Goal: Task Accomplishment & Management: Complete application form

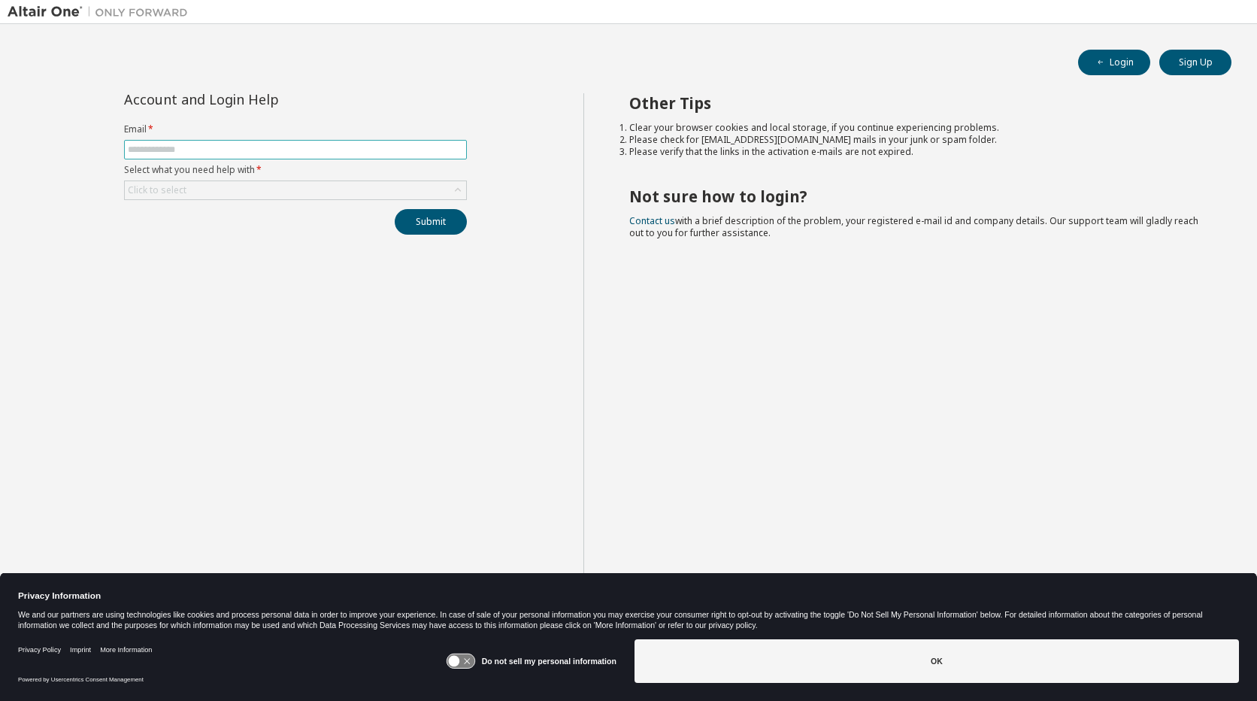
click at [181, 150] on input "text" at bounding box center [295, 150] width 335 height 12
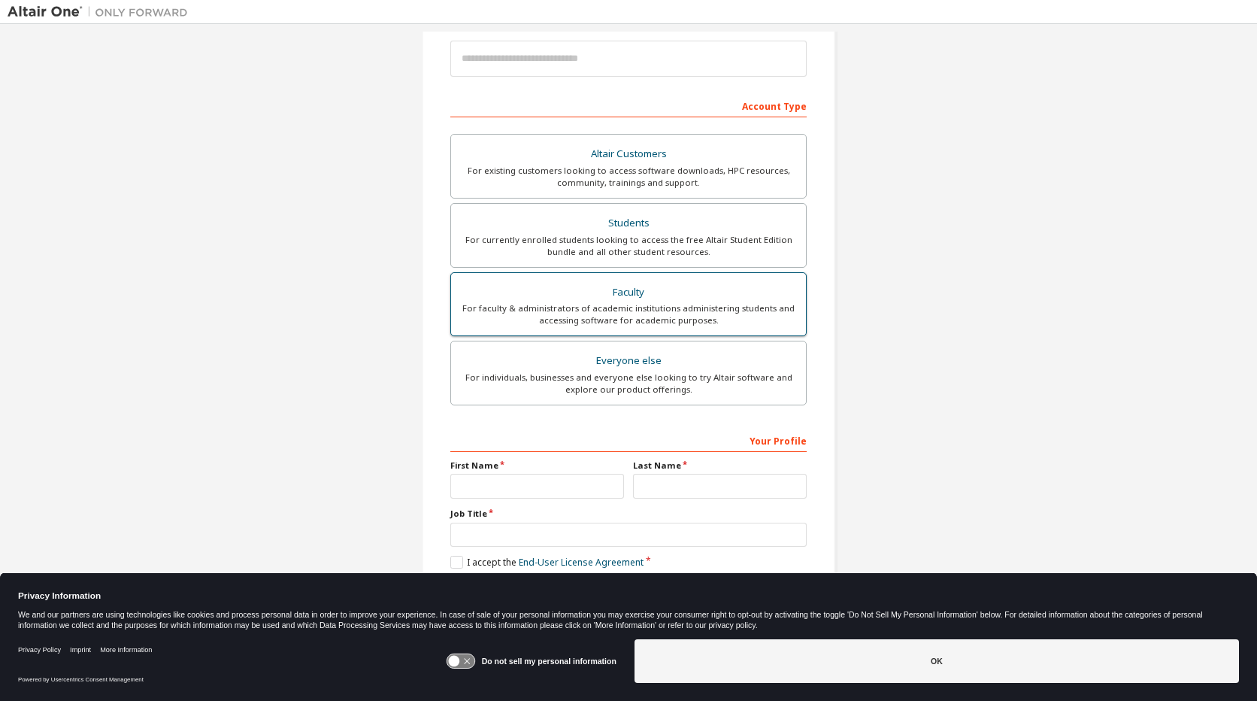
scroll to position [178, 0]
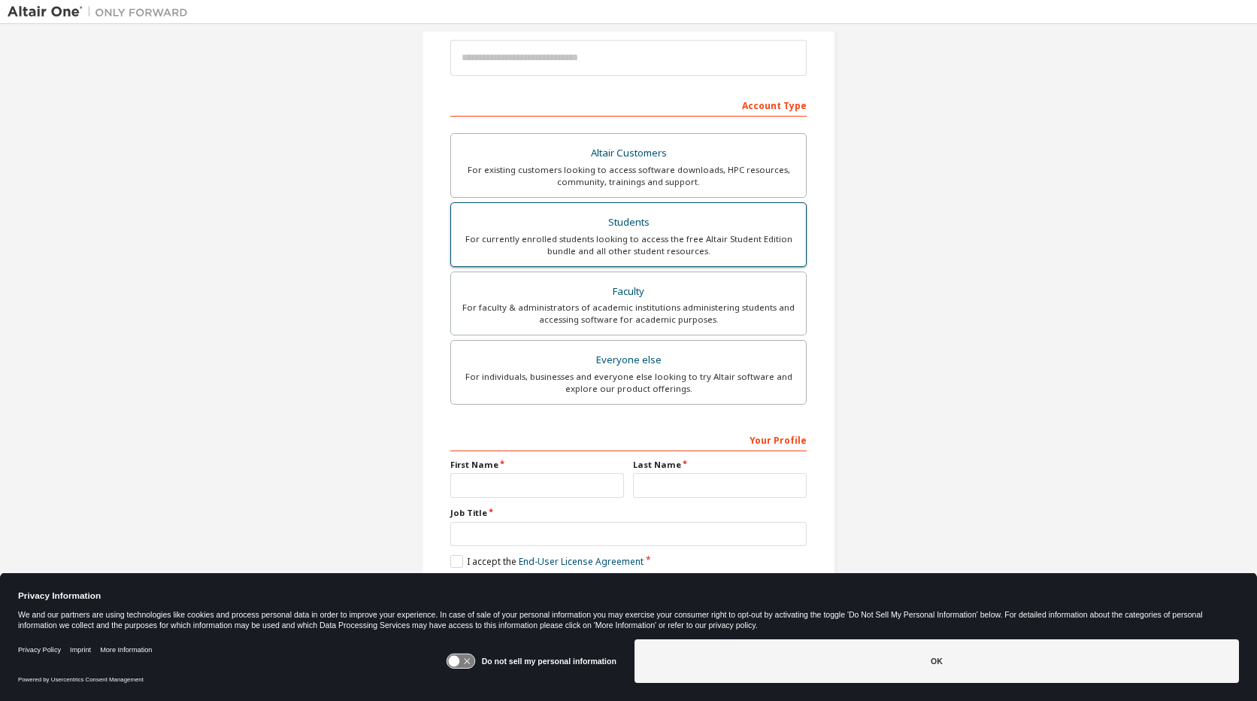
click at [628, 226] on div "Students" at bounding box center [628, 222] width 337 height 21
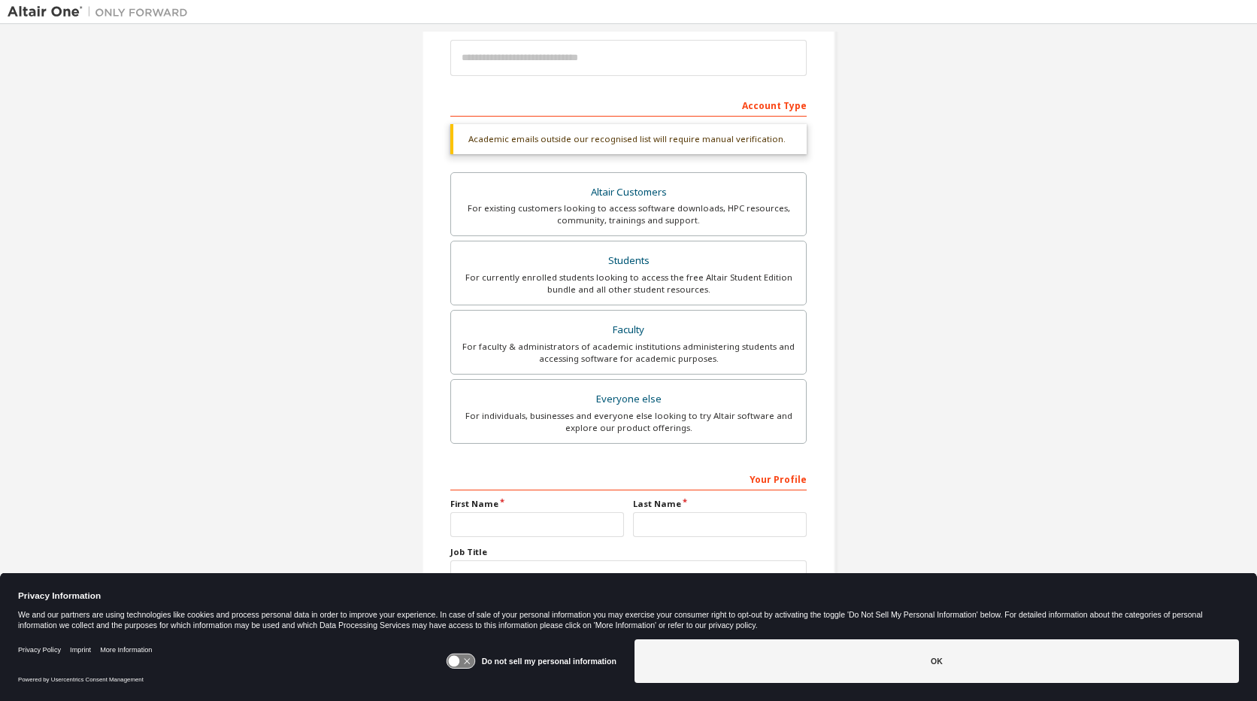
click at [547, 478] on div "Your Profile" at bounding box center [628, 478] width 356 height 24
click at [627, 271] on div "Students" at bounding box center [628, 260] width 337 height 21
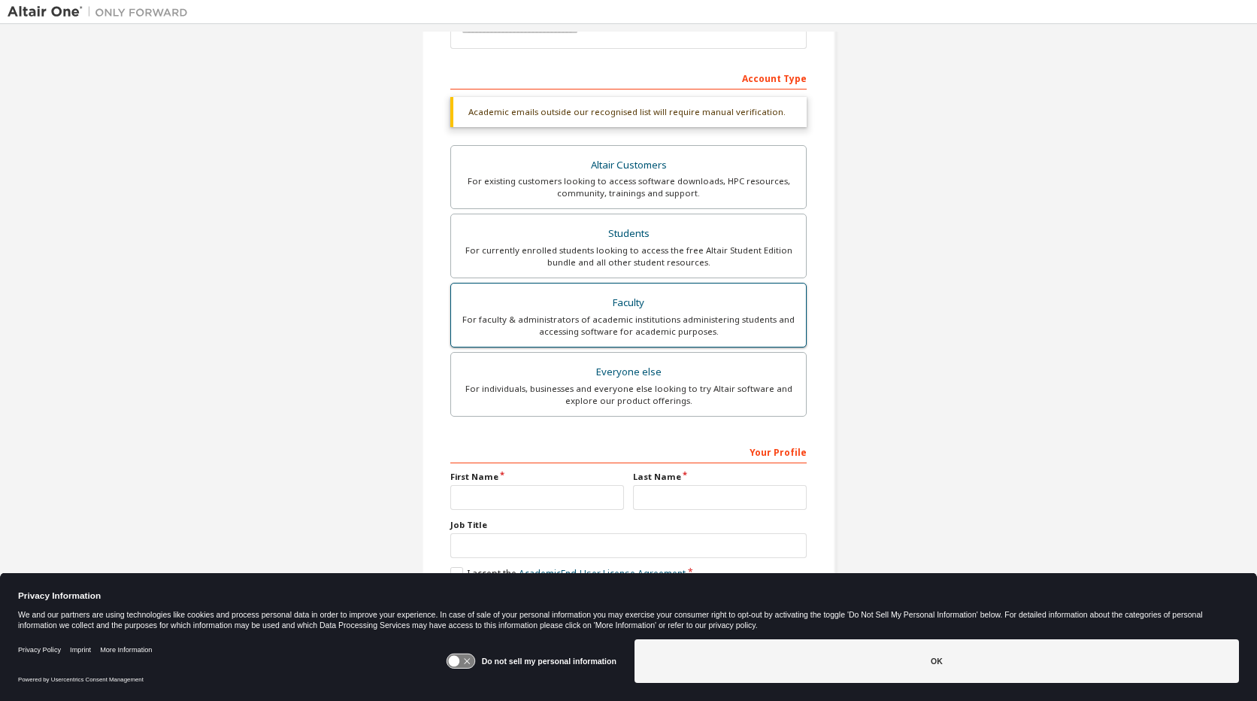
scroll to position [217, 0]
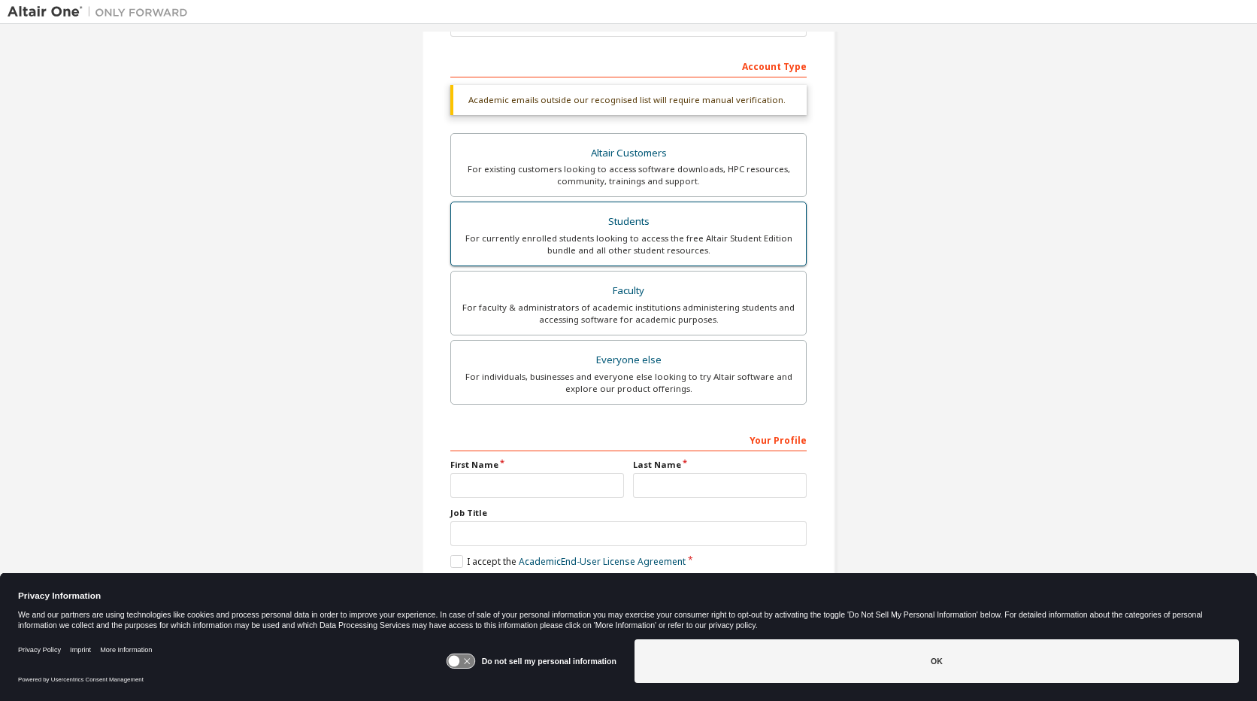
click at [633, 232] on div "For currently enrolled students looking to access the free Altair Student Editi…" at bounding box center [628, 244] width 337 height 24
click at [659, 241] on div "For currently enrolled students looking to access the free Altair Student Editi…" at bounding box center [628, 244] width 337 height 24
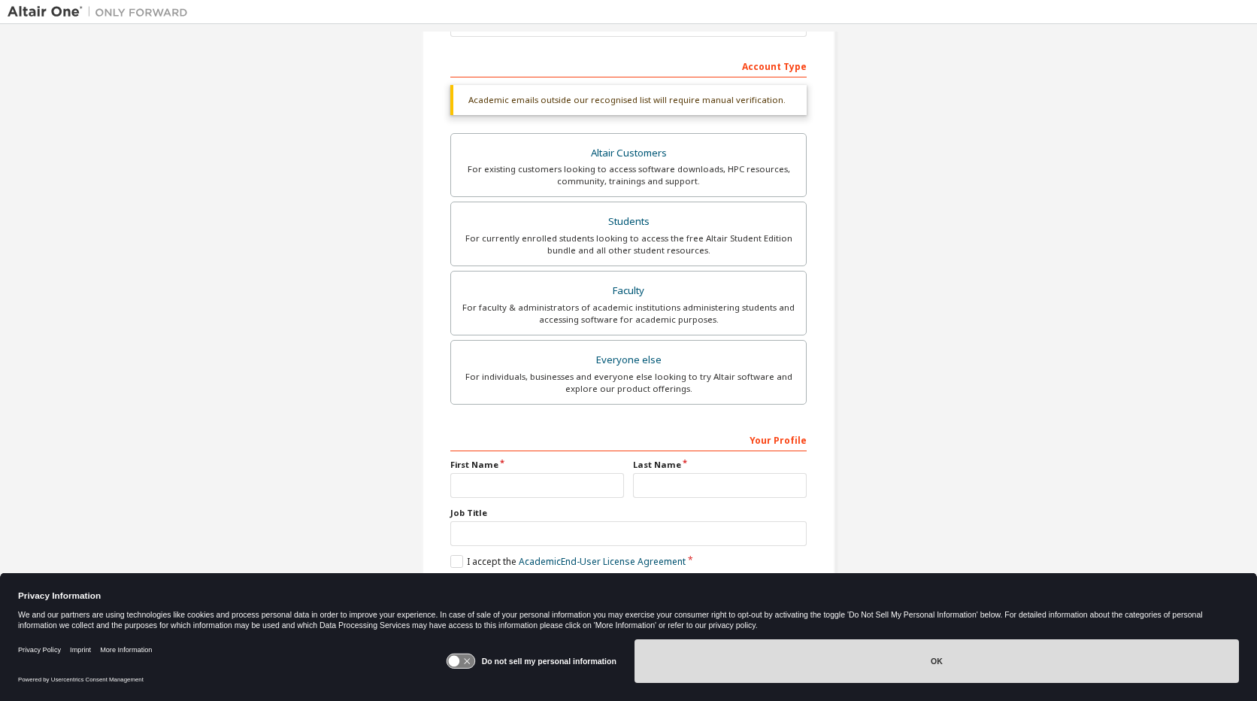
click at [946, 677] on button "OK" at bounding box center [937, 661] width 605 height 44
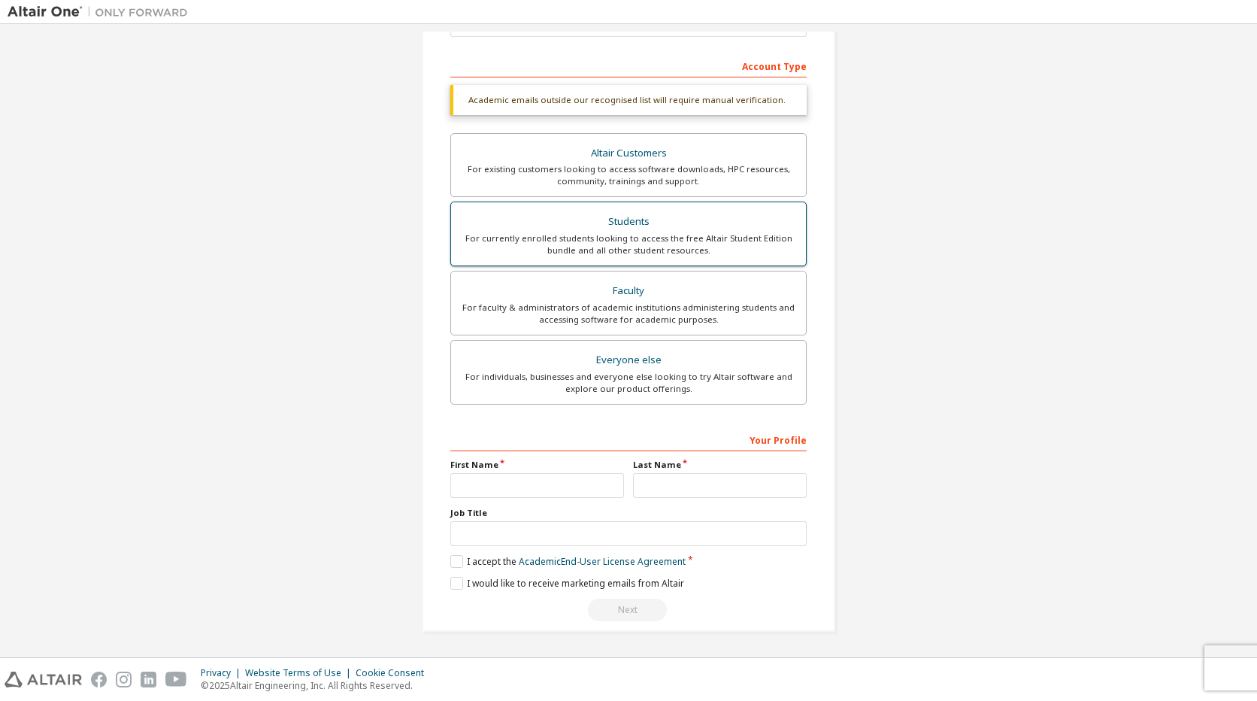
click at [650, 247] on div "For currently enrolled students looking to access the free Altair Student Editi…" at bounding box center [628, 244] width 337 height 24
click at [636, 562] on link "Academic End-User License Agreement" at bounding box center [602, 561] width 167 height 13
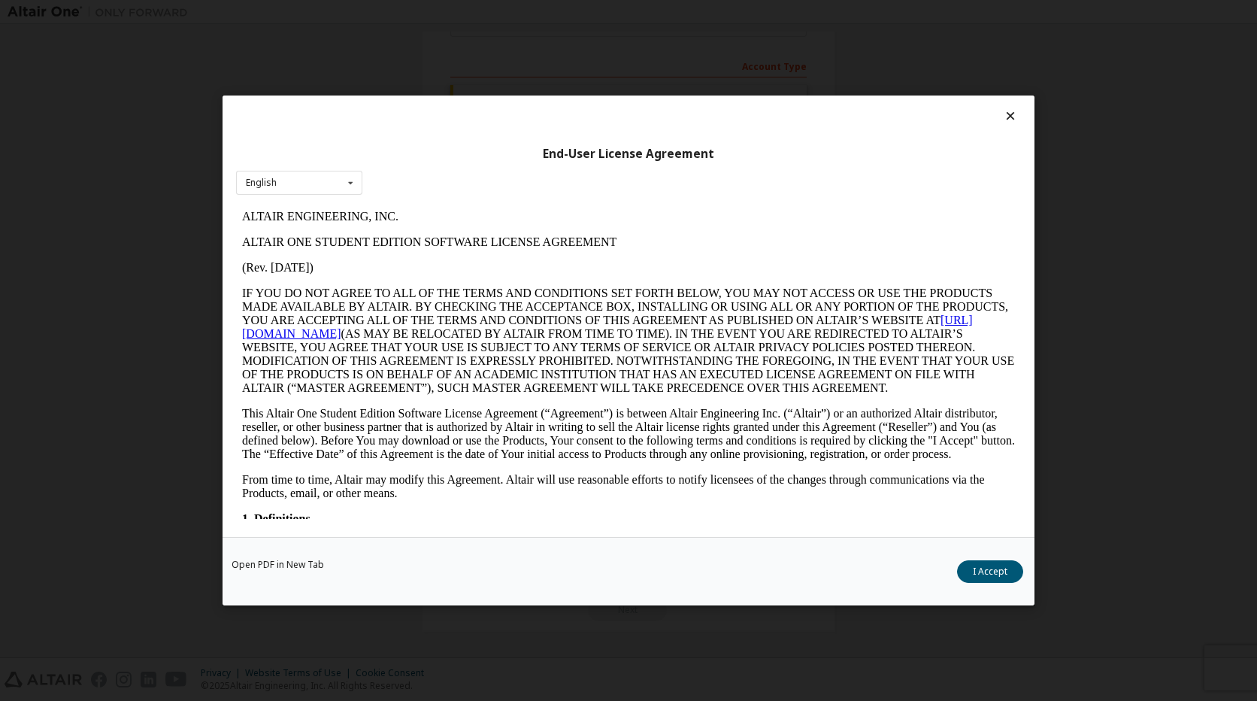
scroll to position [0, 0]
click at [980, 571] on button "I Accept" at bounding box center [990, 571] width 66 height 23
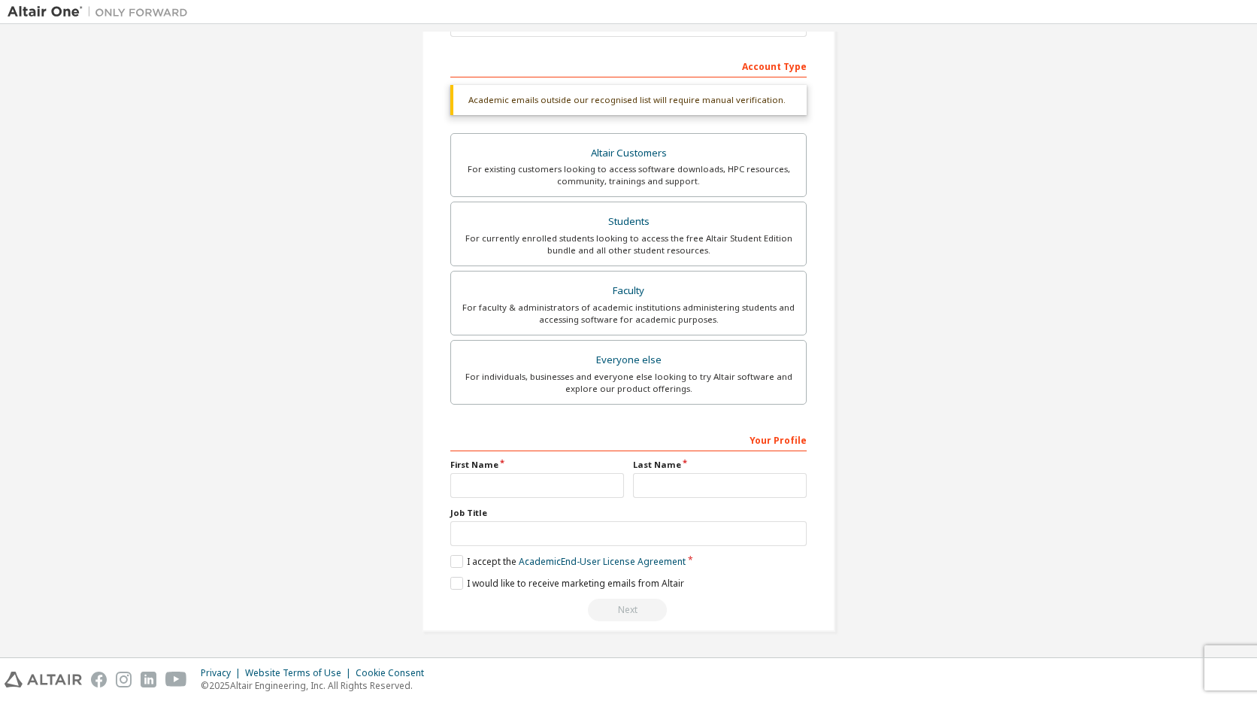
click at [619, 611] on div "Next" at bounding box center [628, 609] width 356 height 23
click at [453, 585] on label "I would like to receive marketing emails from Altair" at bounding box center [567, 583] width 234 height 13
click at [457, 581] on label "I would like to receive marketing emails from Altair" at bounding box center [567, 583] width 234 height 13
click at [547, 235] on div "For currently enrolled students looking to access the free Altair Student Editi…" at bounding box center [628, 244] width 337 height 24
click at [503, 432] on div "Your Profile" at bounding box center [628, 439] width 356 height 24
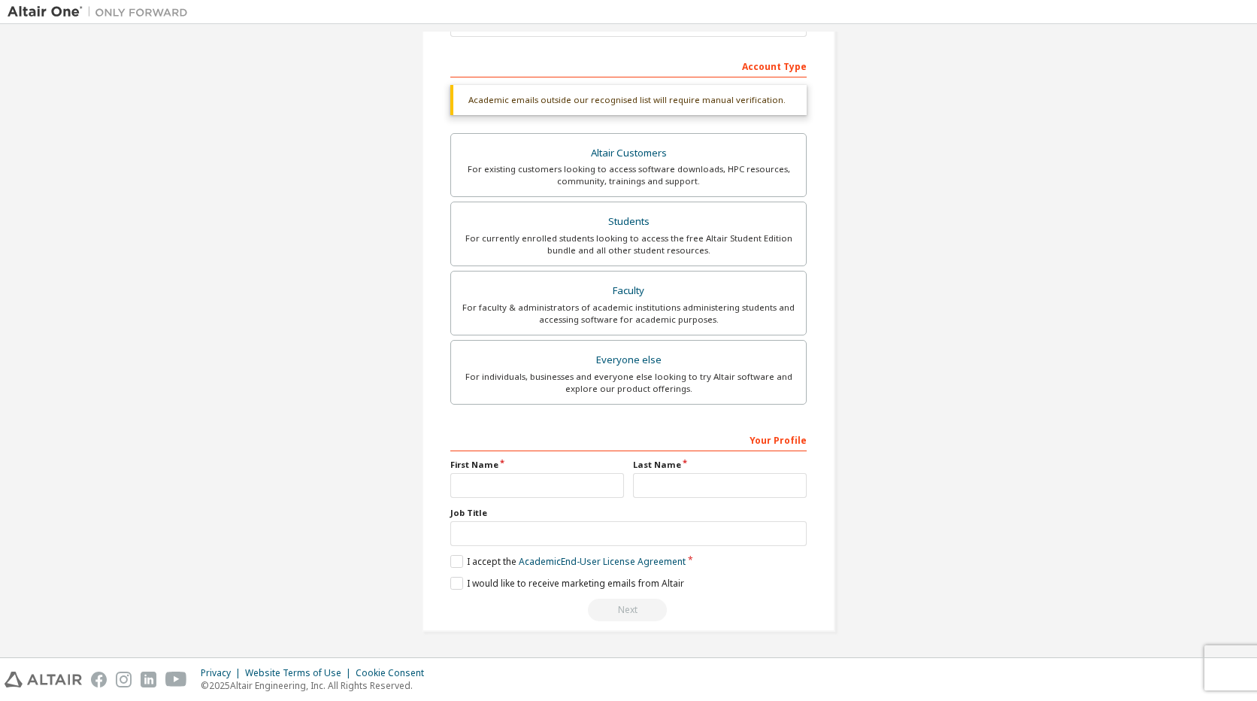
click at [502, 462] on label "First Name" at bounding box center [537, 465] width 174 height 12
click at [496, 462] on label "First Name" at bounding box center [537, 465] width 174 height 12
drag, startPoint x: 492, startPoint y: 465, endPoint x: 505, endPoint y: 464, distance: 12.9
click at [492, 464] on label "First Name" at bounding box center [537, 465] width 174 height 12
click at [488, 490] on input "text" at bounding box center [537, 485] width 174 height 25
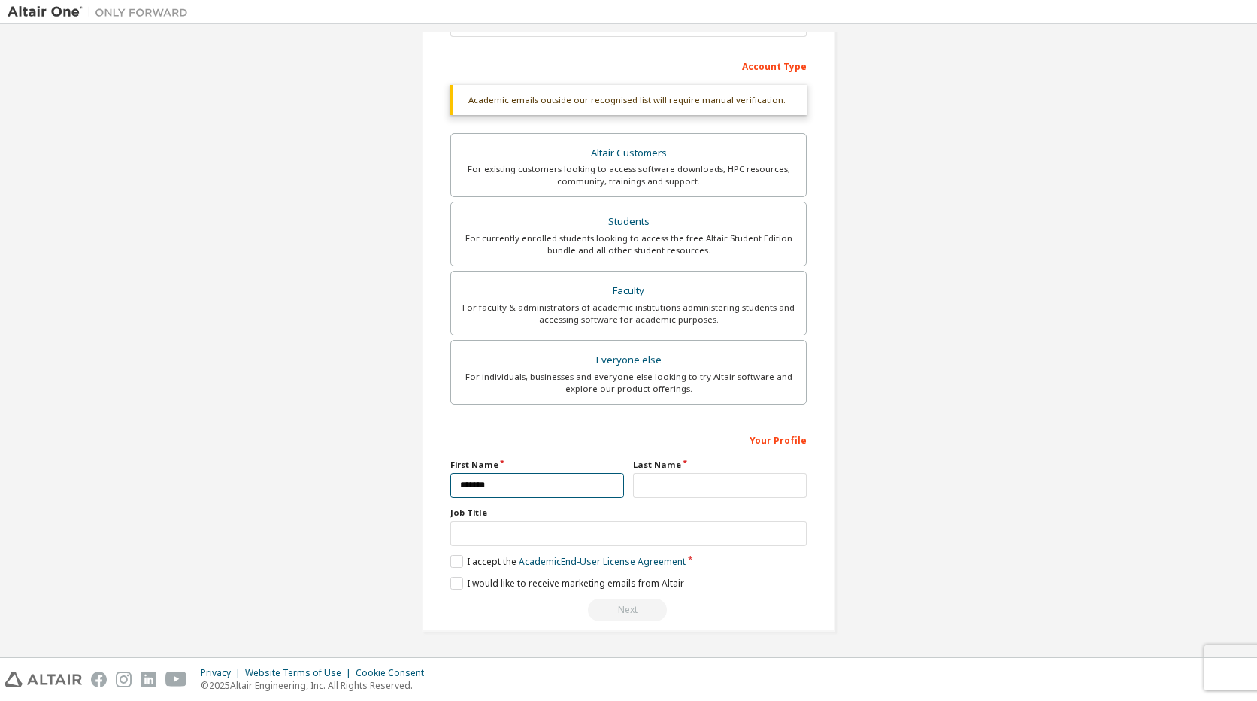
type input "*******"
type input "******"
click at [500, 528] on input "text" at bounding box center [628, 533] width 356 height 25
type input "*******"
click at [622, 612] on div "Next" at bounding box center [628, 609] width 356 height 23
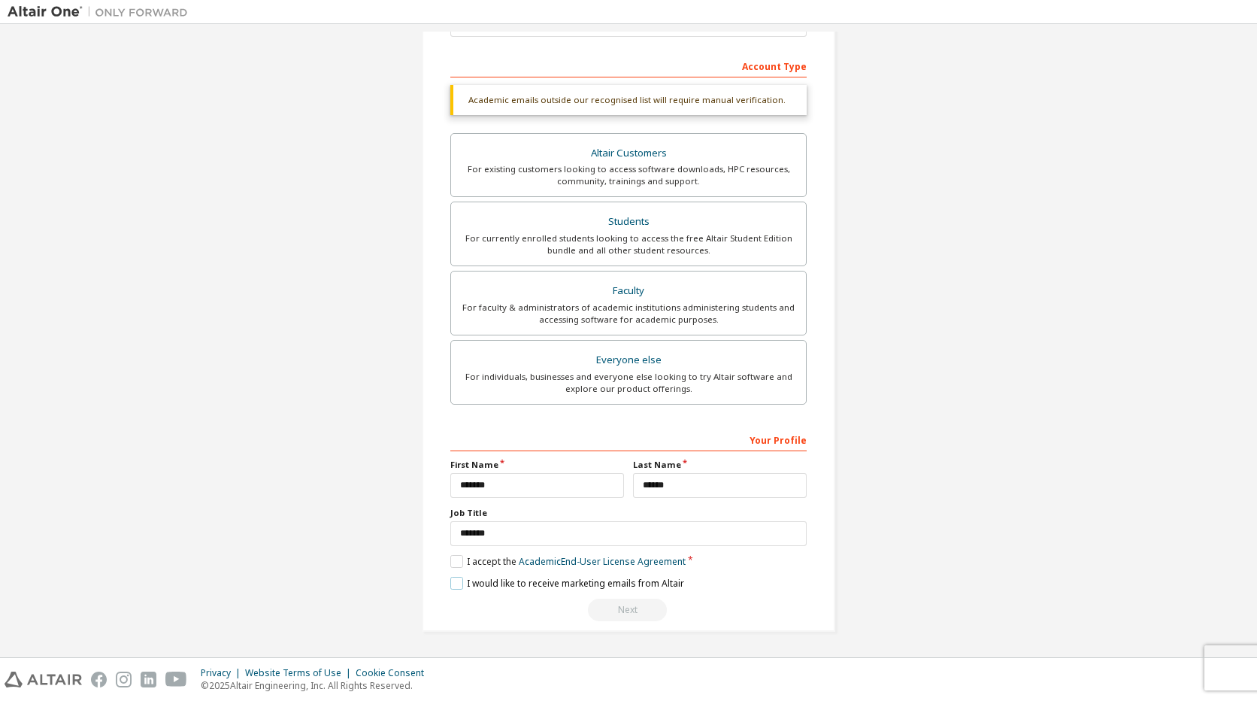
click at [455, 581] on label "I would like to receive marketing emails from Altair" at bounding box center [567, 583] width 234 height 13
click at [628, 226] on div "Students" at bounding box center [628, 221] width 337 height 21
click at [588, 99] on div "Academic emails outside our recognised list will require manual verification." at bounding box center [628, 100] width 356 height 30
drag, startPoint x: 1240, startPoint y: 421, endPoint x: 1234, endPoint y: 337, distance: 84.4
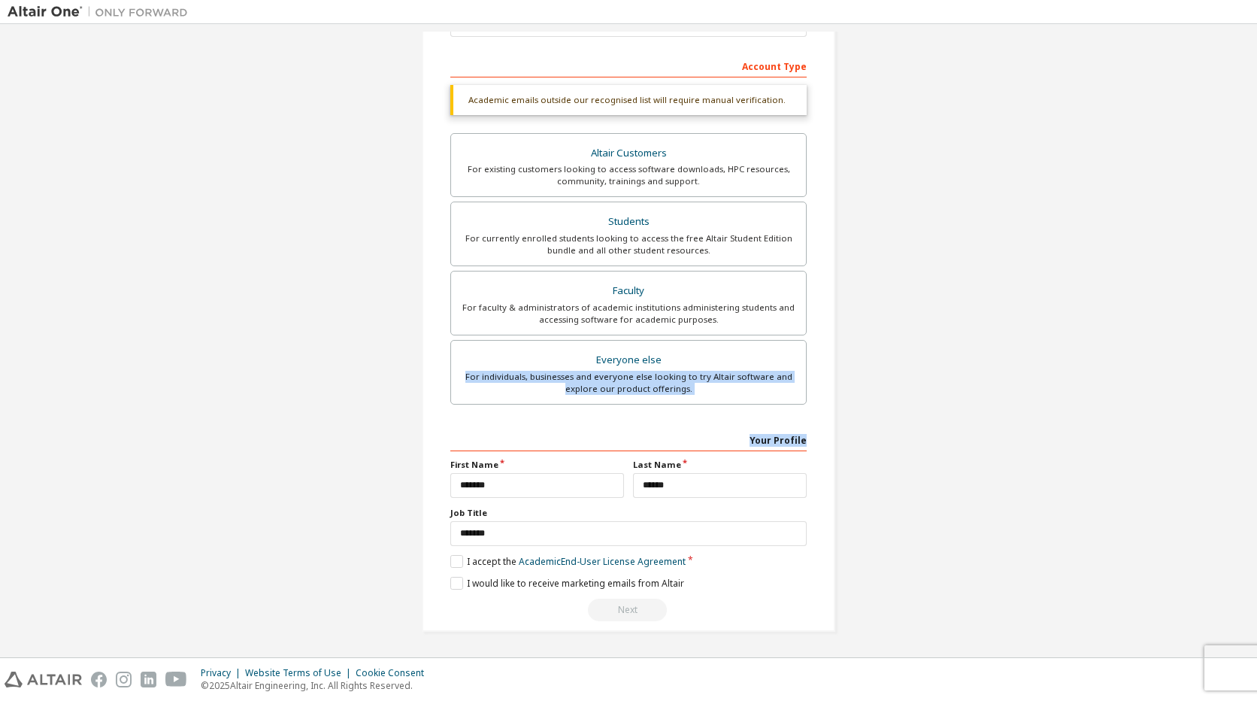
click at [1234, 337] on div "Create an Altair One Account For Free Trials, Licenses, Downloads, Learning & D…" at bounding box center [629, 231] width 1242 height 835
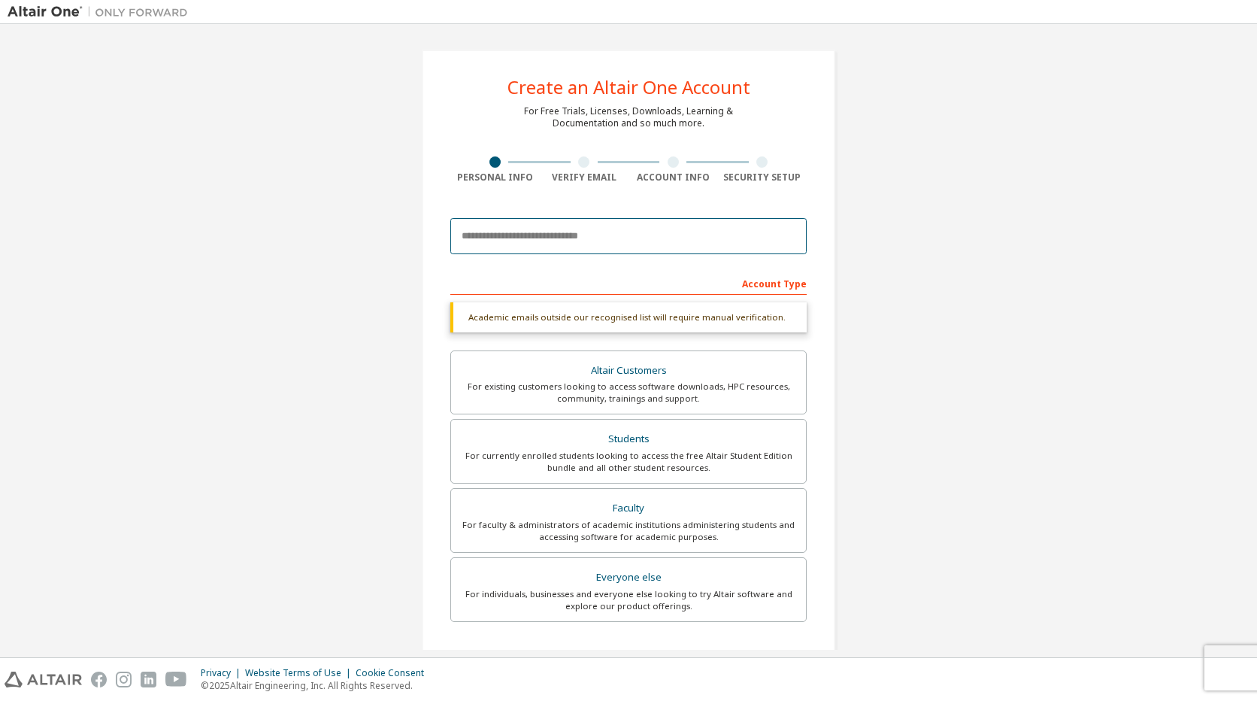
click at [553, 235] on input "email" at bounding box center [628, 236] width 356 height 36
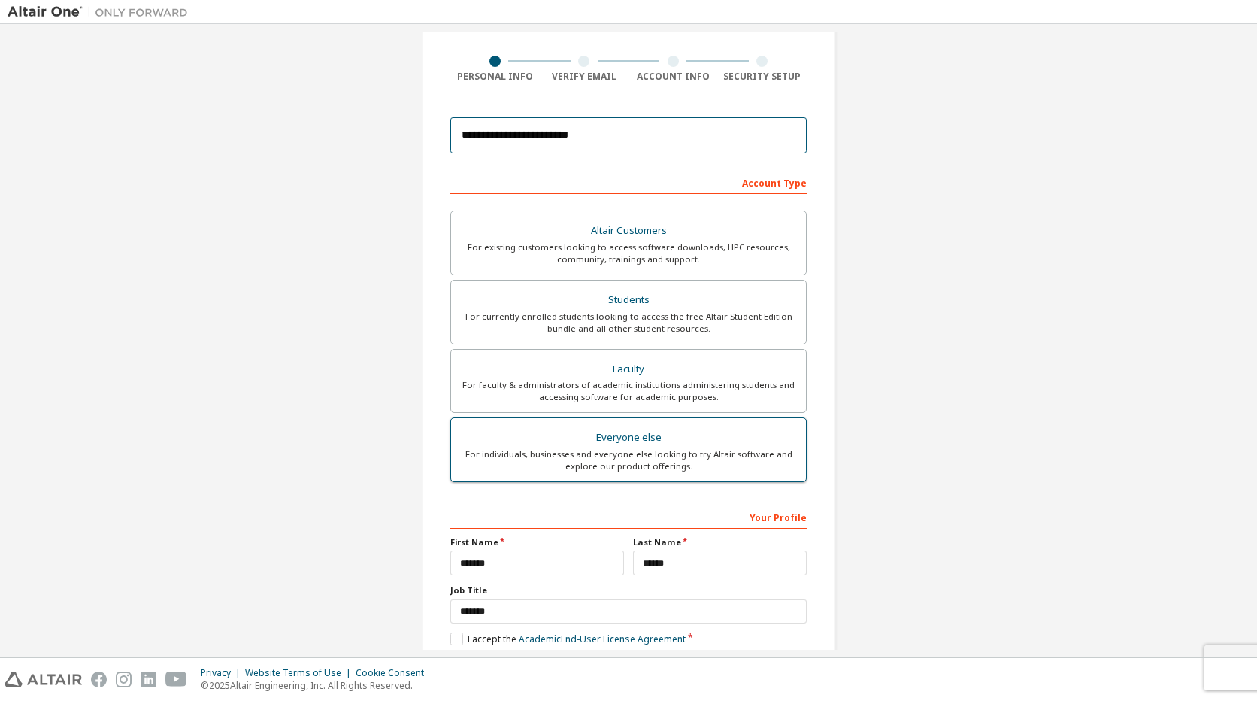
scroll to position [178, 0]
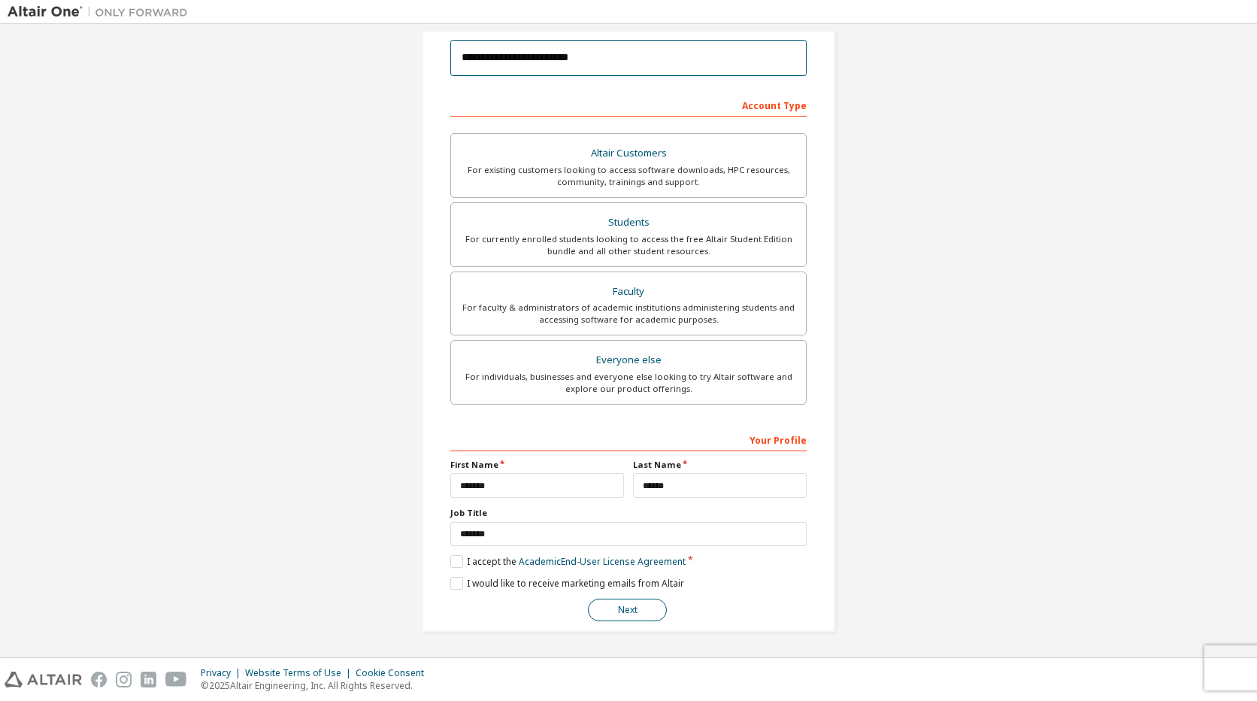
type input "**********"
click at [628, 605] on button "Next" at bounding box center [627, 609] width 79 height 23
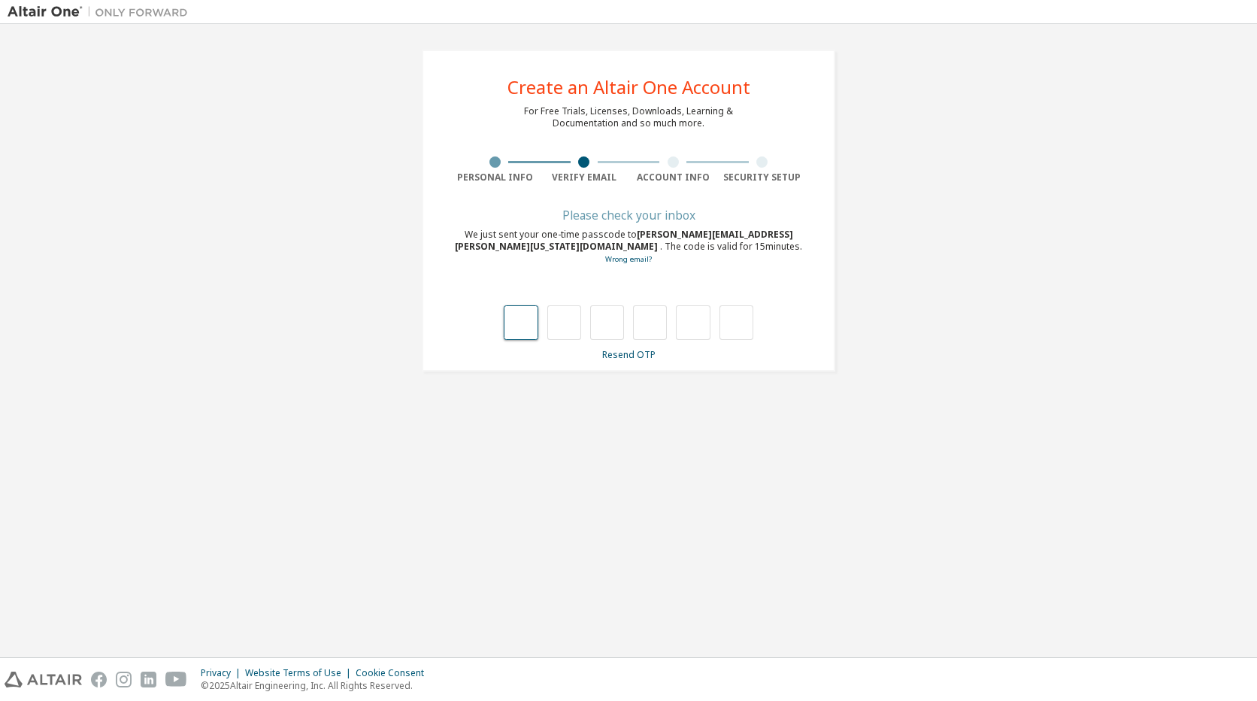
type input "*"
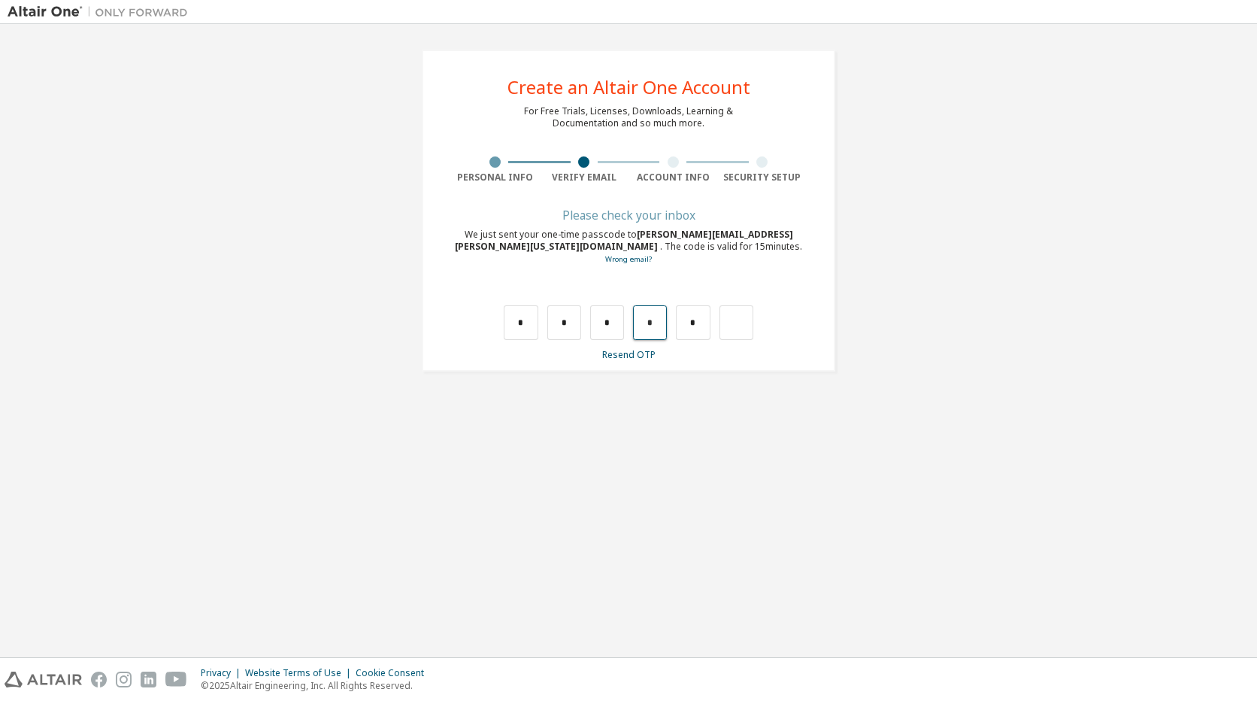
click at [657, 320] on input "*" at bounding box center [650, 322] width 34 height 35
click at [651, 324] on input "text" at bounding box center [650, 322] width 34 height 35
type input "*"
click at [734, 318] on input "text" at bounding box center [737, 322] width 34 height 35
type input "*"
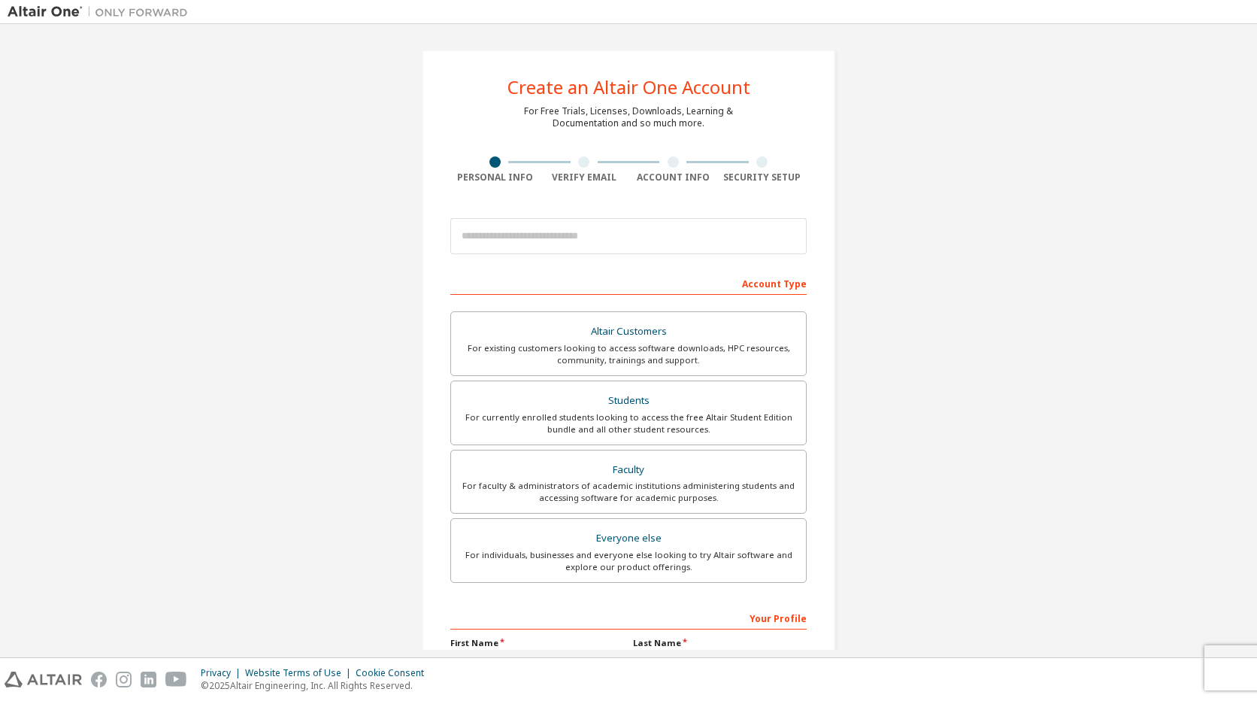
click at [53, 13] on img at bounding box center [102, 12] width 188 height 15
